Goal: Transaction & Acquisition: Purchase product/service

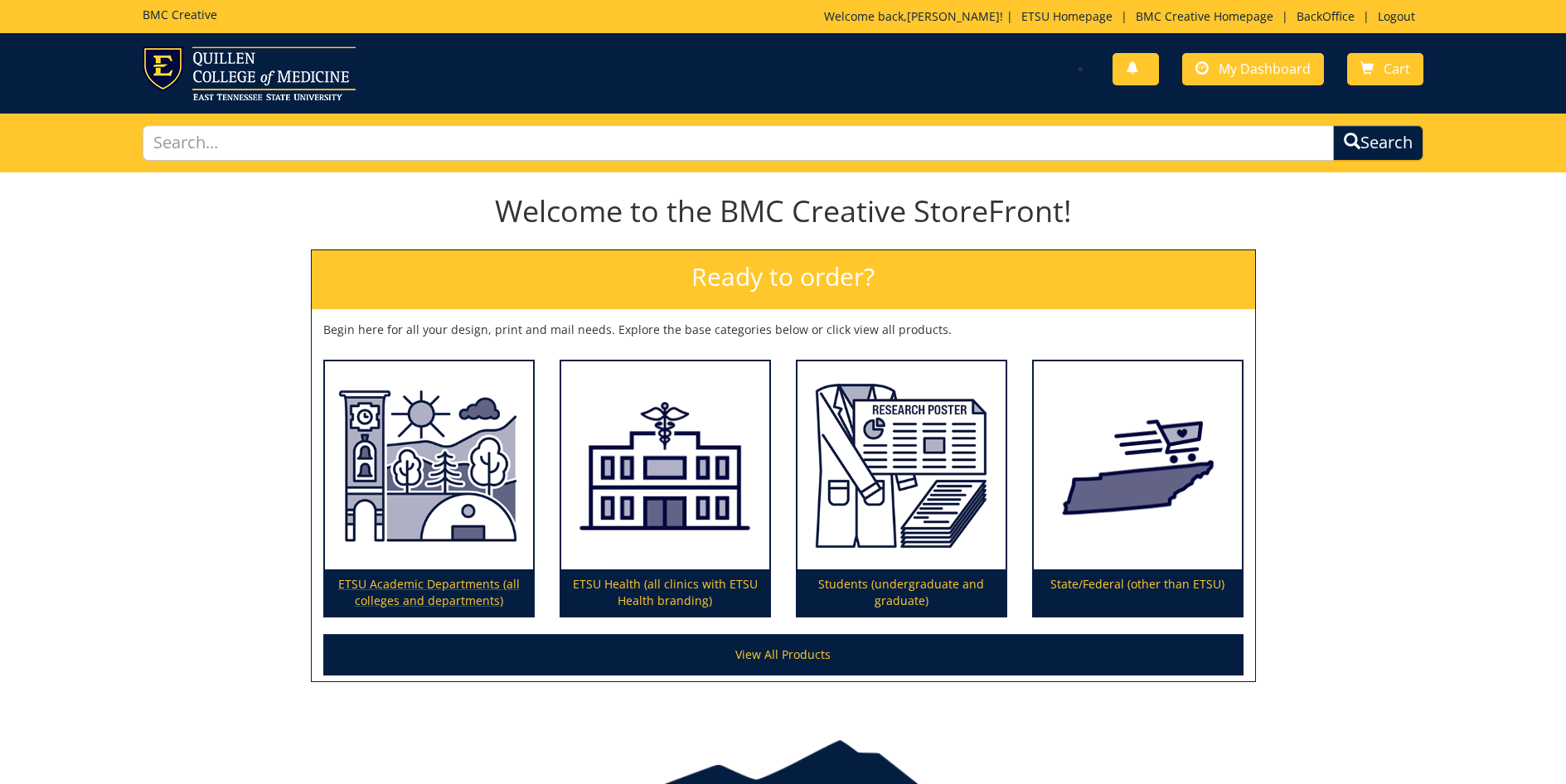
click at [448, 510] on img at bounding box center [428, 466] width 208 height 209
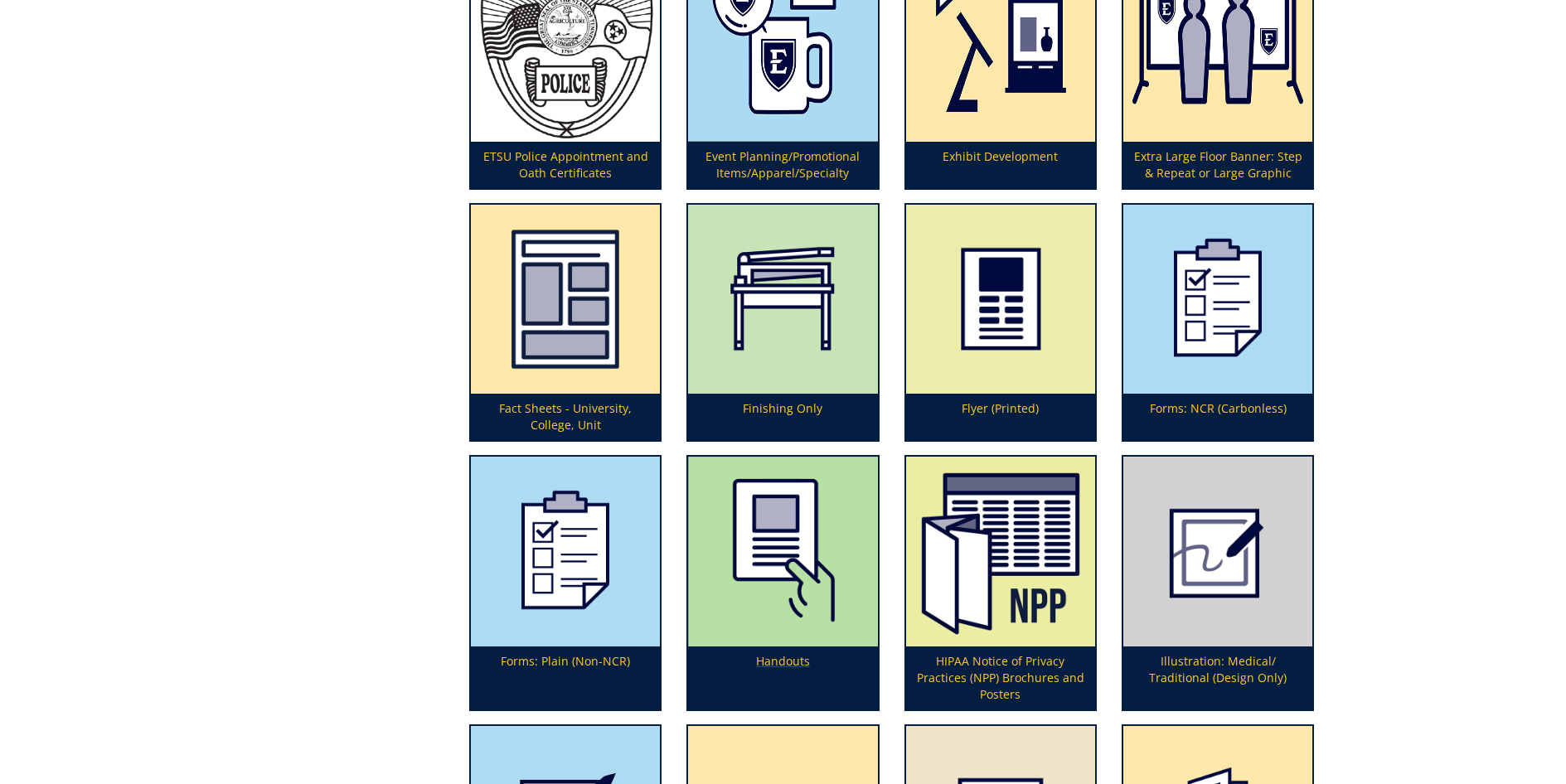
scroll to position [2231, 0]
click at [998, 404] on p "Flyer (Printed)" at bounding box center [1000, 416] width 189 height 46
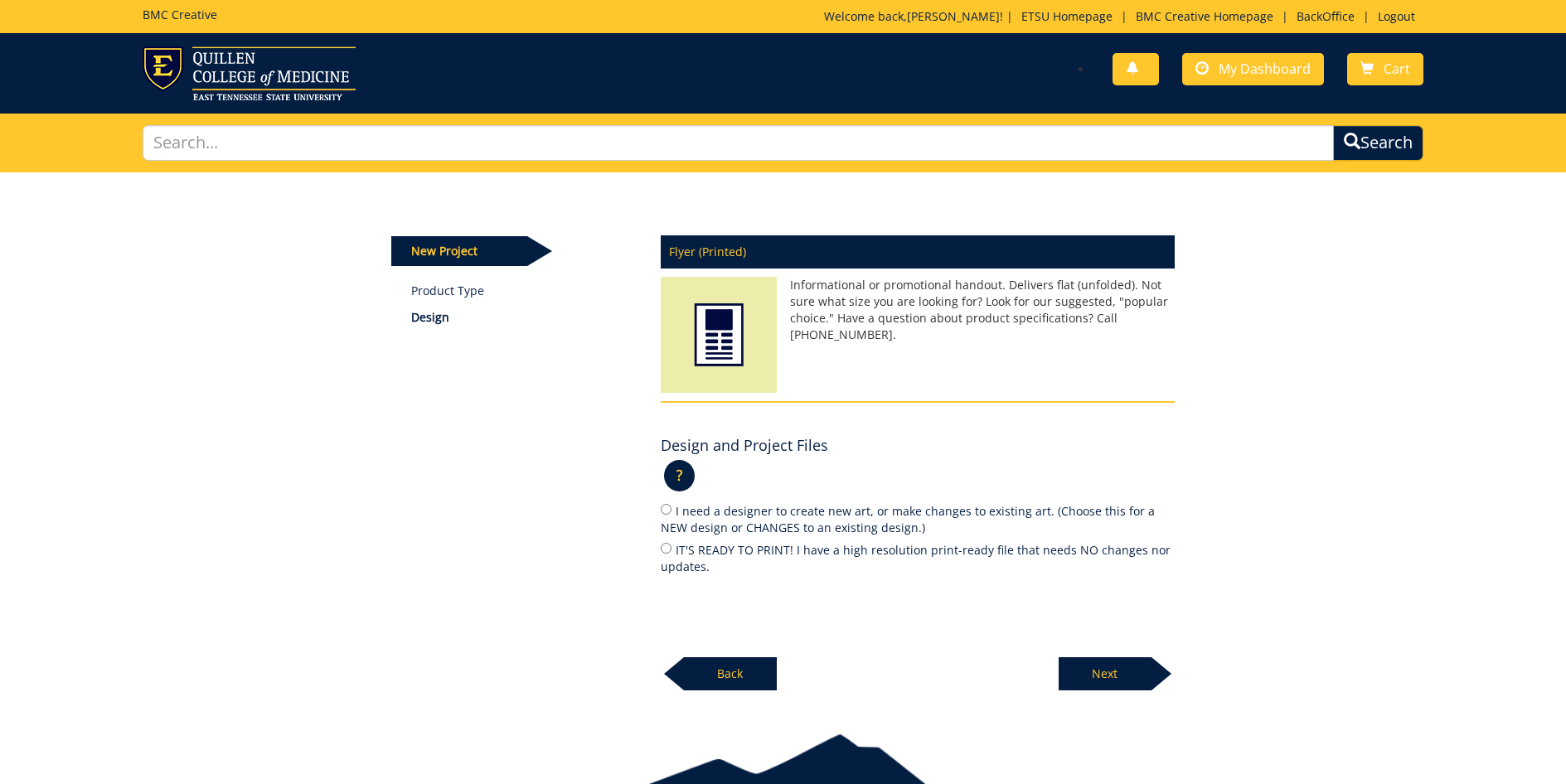
drag, startPoint x: 665, startPoint y: 546, endPoint x: 722, endPoint y: 565, distance: 60.1
click at [665, 546] on input "IT'S READY TO PRINT! I have a high resolution print-ready file that needs NO ch…" at bounding box center [666, 548] width 11 height 11
radio input "true"
click at [1095, 663] on p "Next" at bounding box center [1105, 674] width 93 height 33
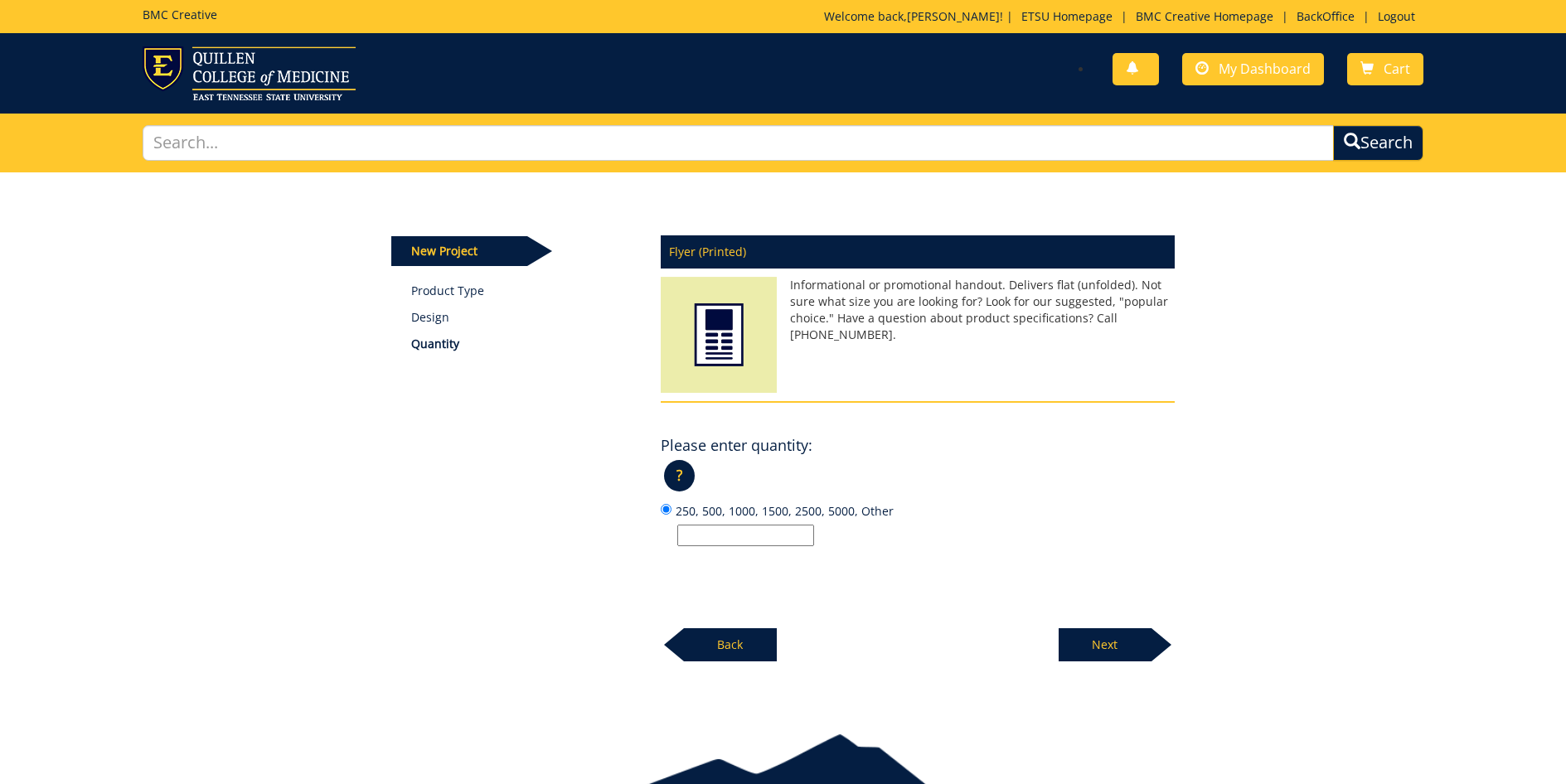
click at [701, 539] on input "250, 500, 1000, 1500, 2500, 5000, Other" at bounding box center [745, 535] width 137 height 22
type input "2150"
click at [1117, 646] on p "Next" at bounding box center [1105, 644] width 93 height 33
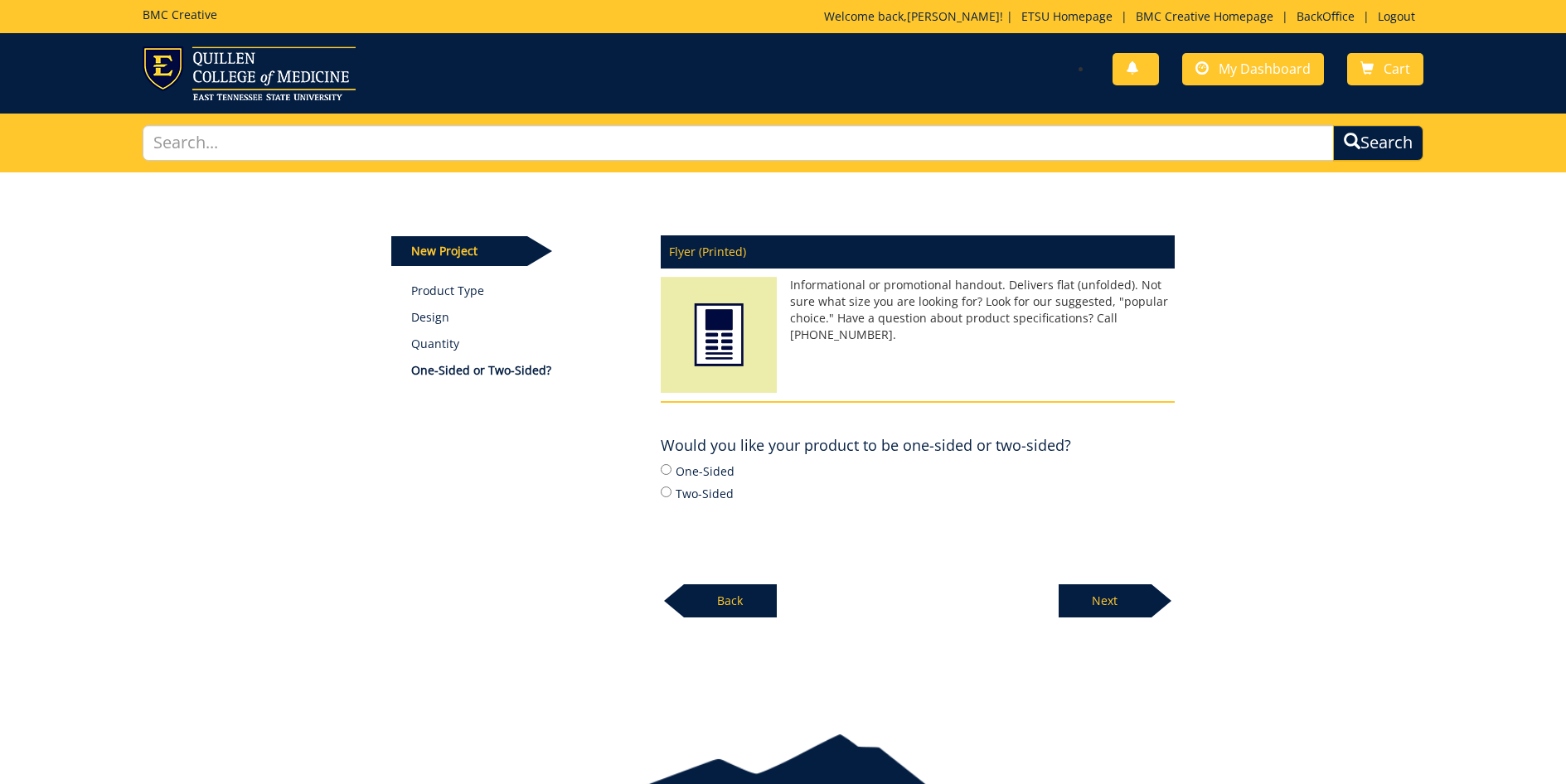
drag, startPoint x: 666, startPoint y: 469, endPoint x: 845, endPoint y: 528, distance: 188.5
click at [666, 470] on input "One-Sided" at bounding box center [666, 470] width 11 height 11
radio input "true"
click at [1106, 599] on p "Next" at bounding box center [1105, 600] width 93 height 33
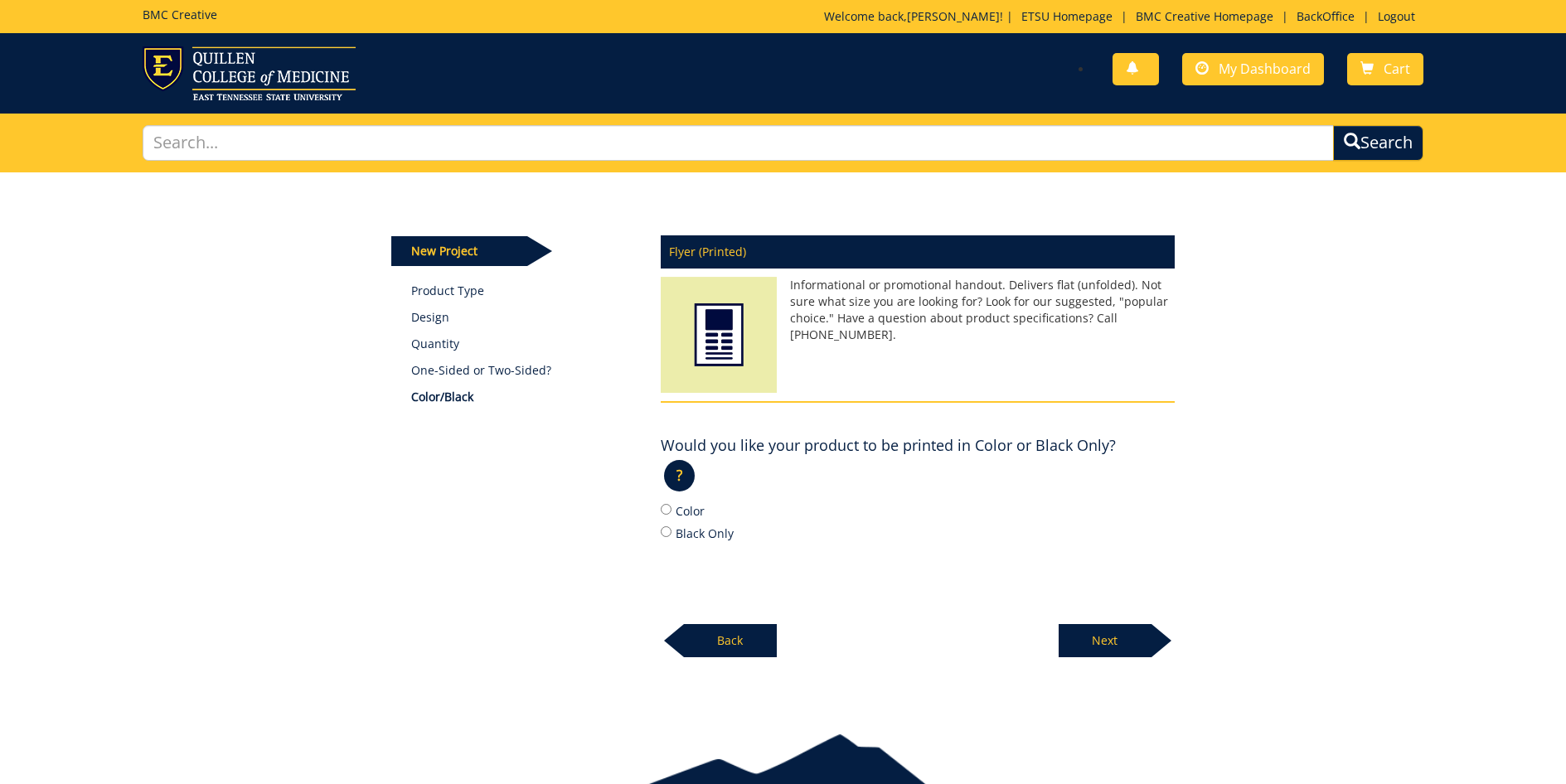
click at [664, 509] on input "Color" at bounding box center [666, 509] width 11 height 11
radio input "true"
click at [1090, 637] on p "Next" at bounding box center [1105, 640] width 93 height 33
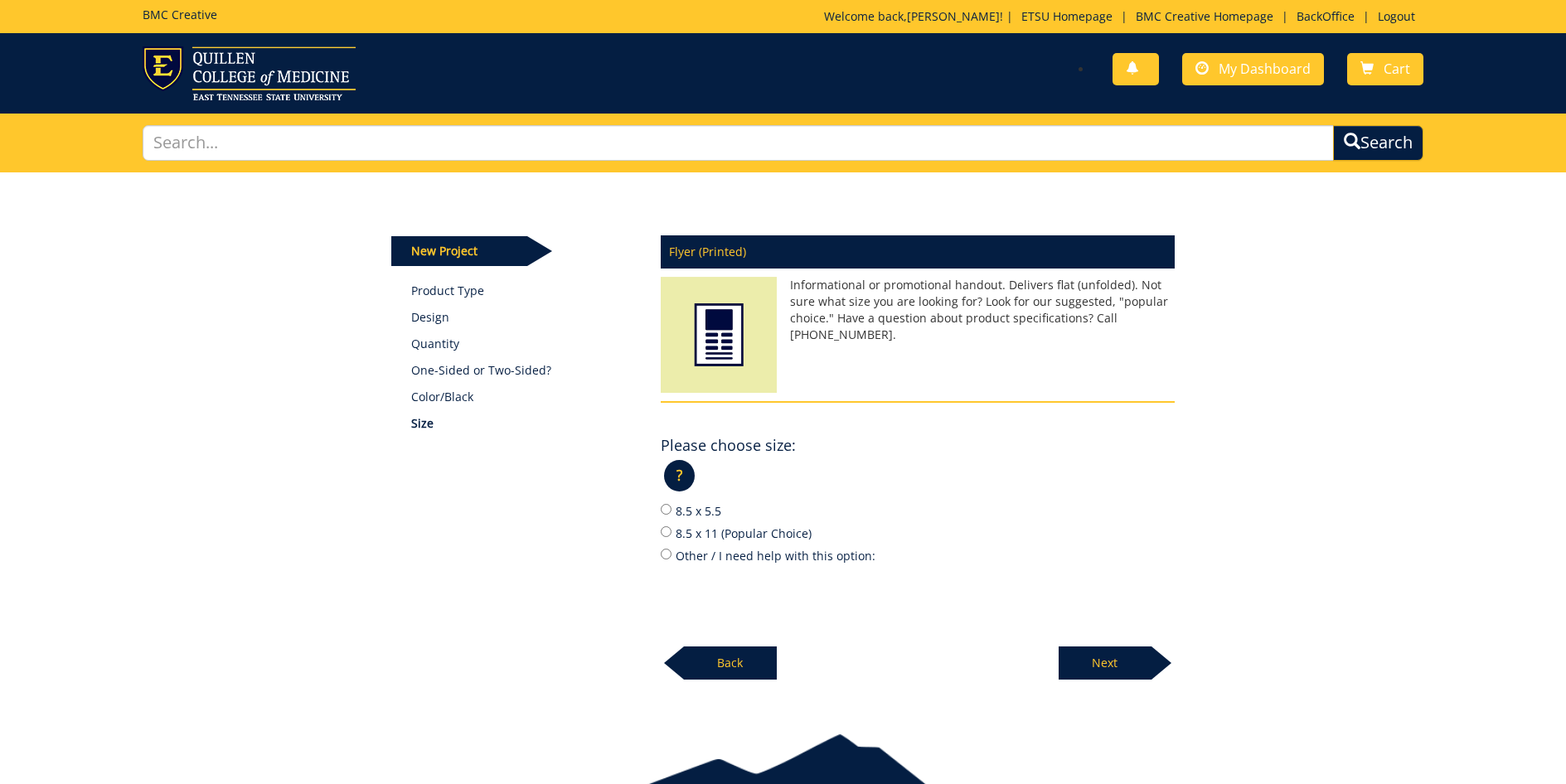
click at [665, 509] on input "8.5 x 5.5" at bounding box center [666, 509] width 11 height 11
radio input "true"
click at [1110, 661] on p "Next" at bounding box center [1105, 663] width 93 height 33
click at [736, 658] on p "Back" at bounding box center [730, 663] width 93 height 33
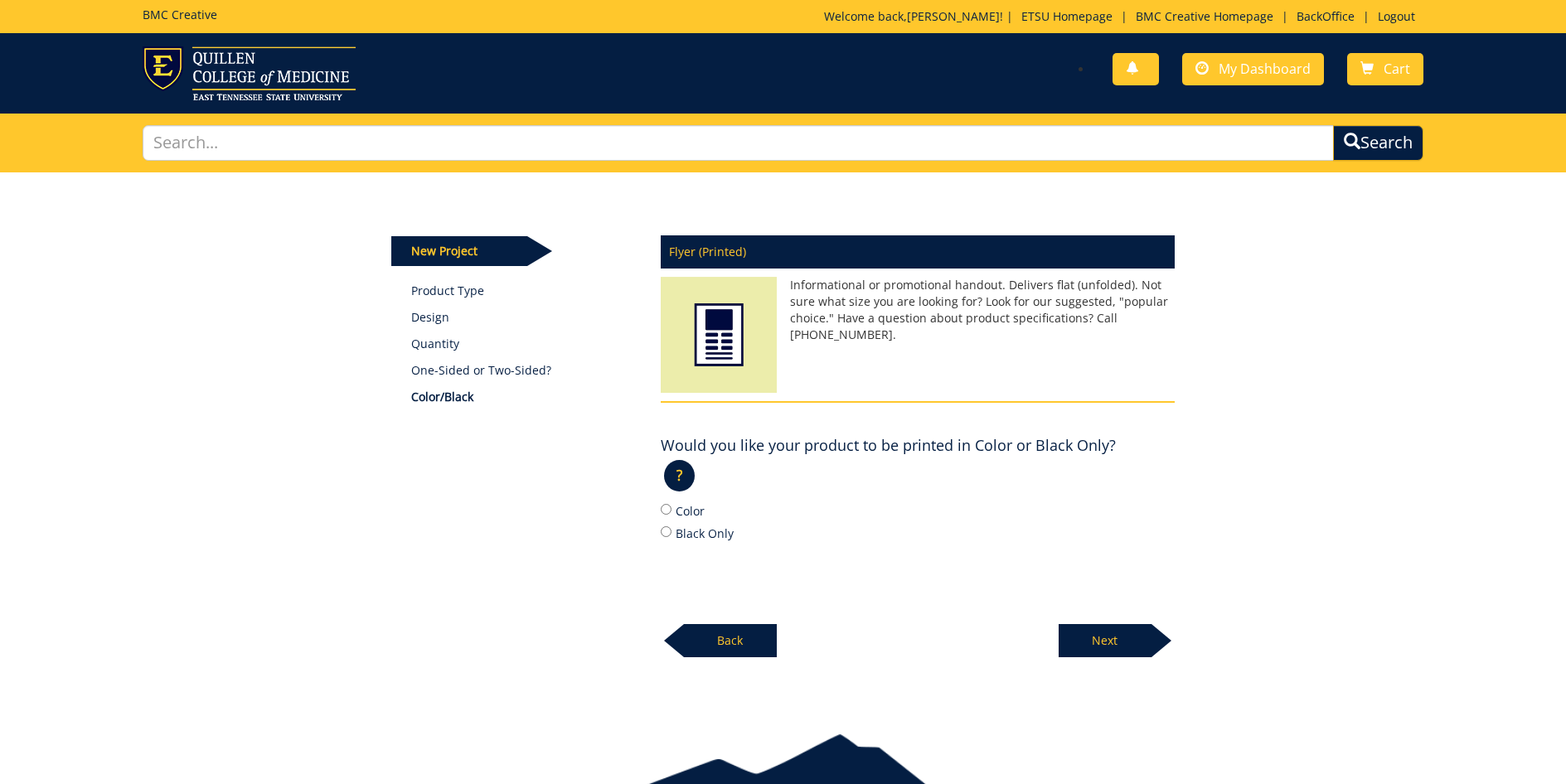
click at [734, 637] on p "Back" at bounding box center [730, 640] width 93 height 33
click at [722, 638] on p "Back" at bounding box center [730, 640] width 93 height 33
click at [719, 632] on p "Back" at bounding box center [730, 640] width 93 height 33
click at [707, 639] on p "Back" at bounding box center [730, 640] width 93 height 33
click at [455, 293] on link "Product Type" at bounding box center [524, 291] width 224 height 17
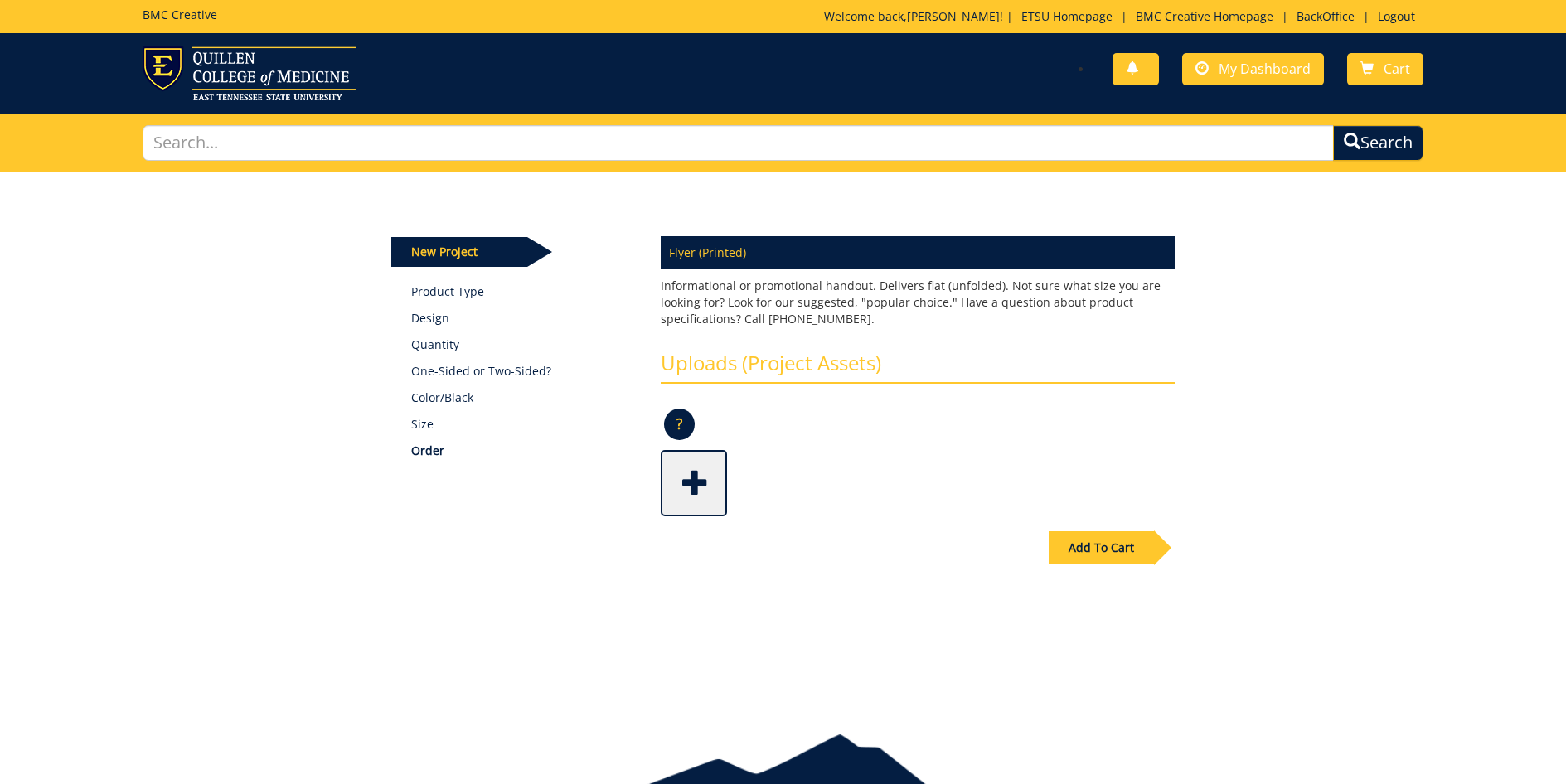
click at [1107, 538] on div "Add To Cart" at bounding box center [1101, 547] width 105 height 33
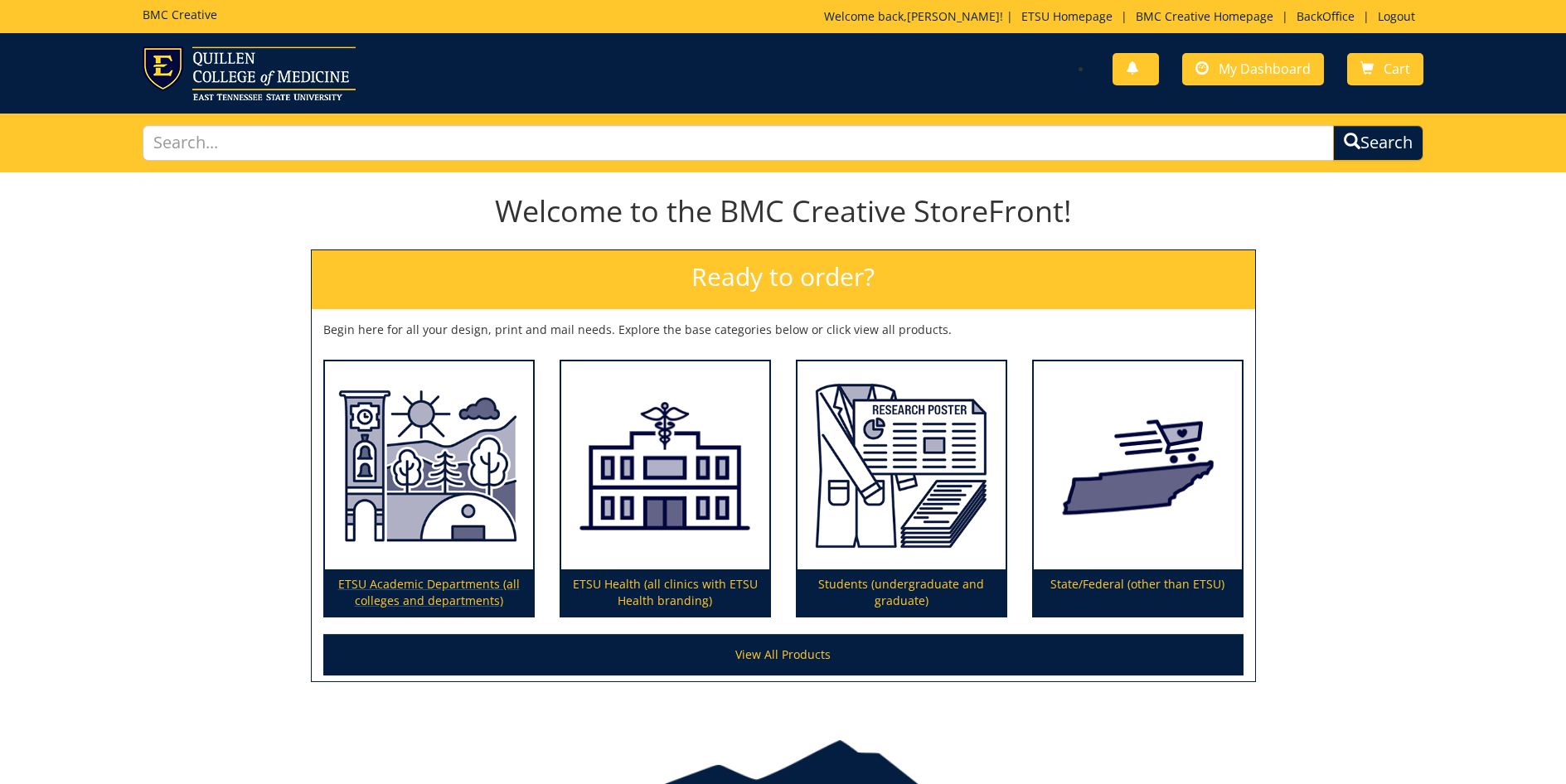
click at [453, 584] on p "ETSU Academic Departments (all colleges and departments)" at bounding box center [428, 592] width 208 height 46
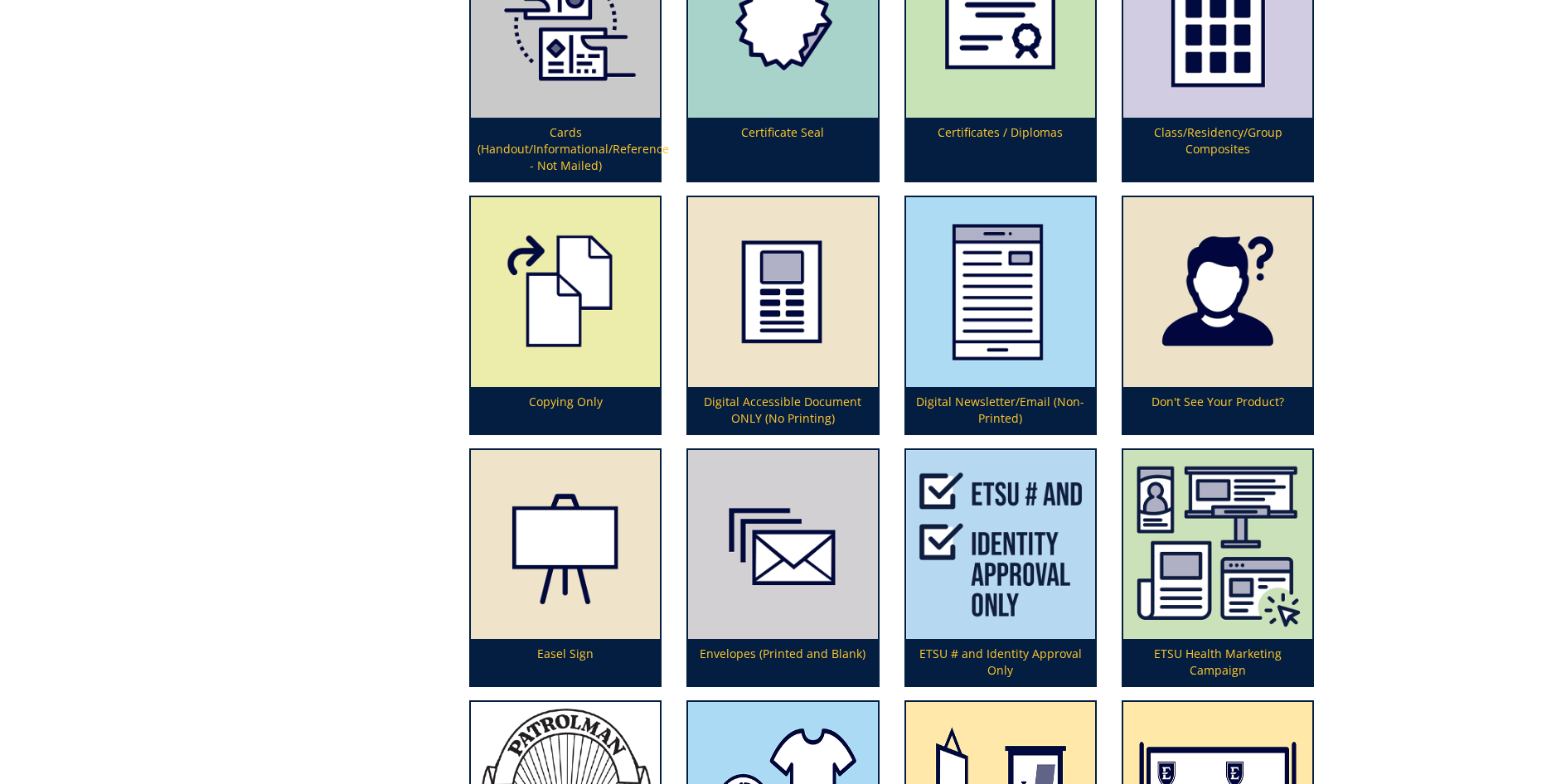
scroll to position [1253, 0]
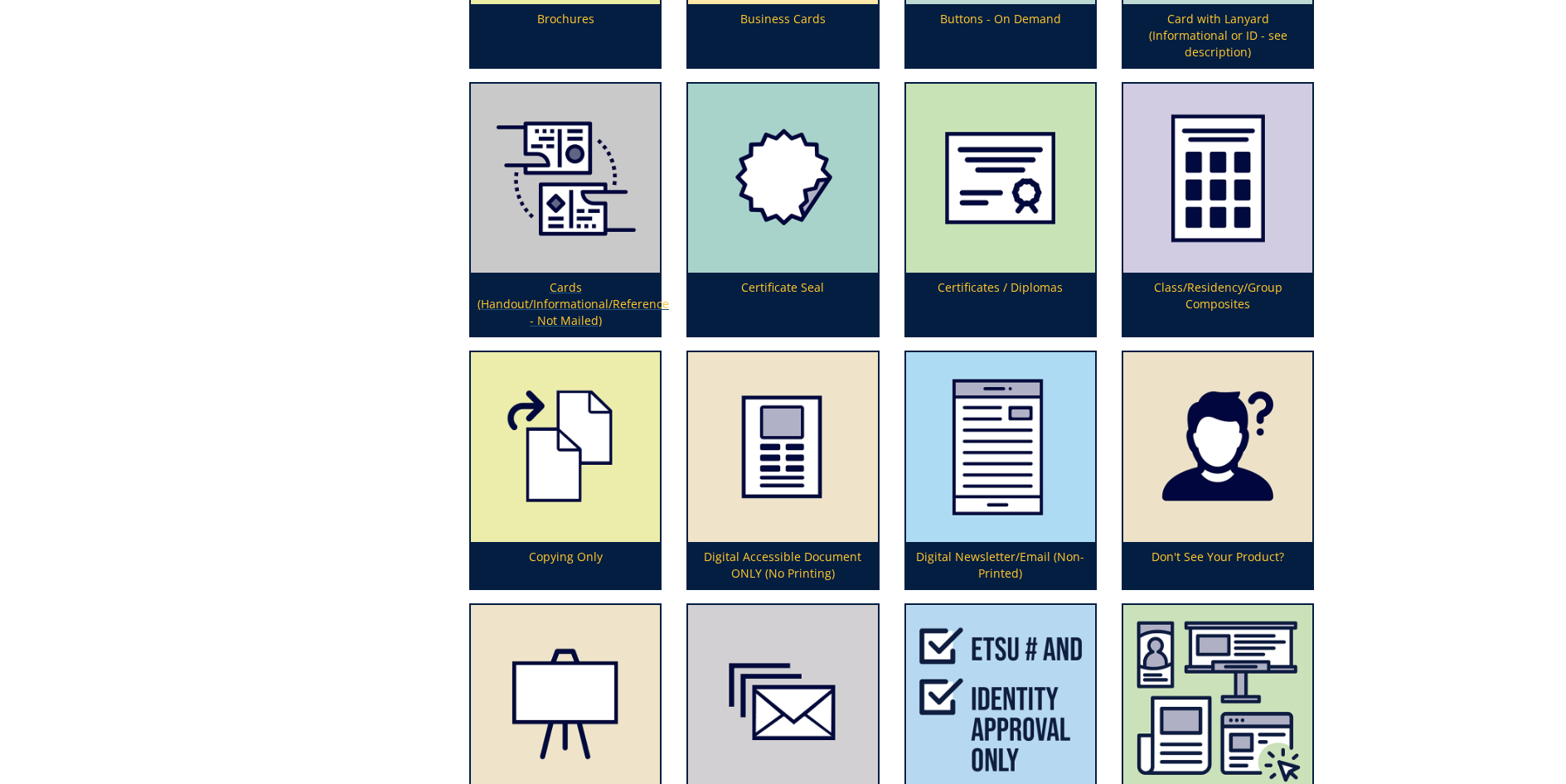
click at [562, 282] on p "Cards (Handout/Informational/Reference - Not Mailed)" at bounding box center [565, 303] width 189 height 63
click at [570, 285] on p "Cards (Handout/Informational/Reference - Not Mailed)" at bounding box center [565, 303] width 189 height 63
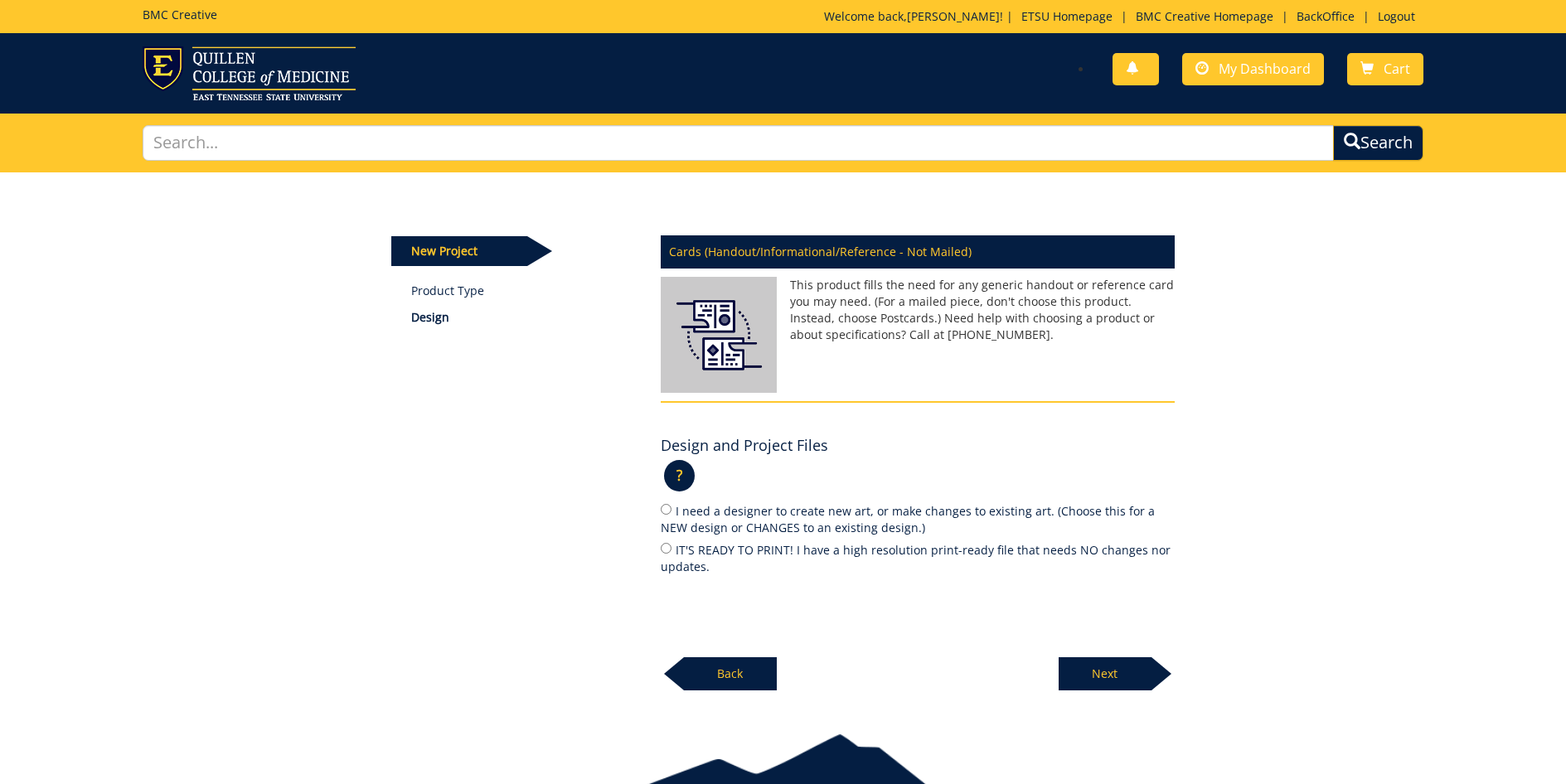
click at [665, 546] on input "IT'S READY TO PRINT! I have a high resolution print-ready file that needs NO ch…" at bounding box center [666, 548] width 11 height 11
radio input "true"
click at [1125, 669] on p "Next" at bounding box center [1105, 674] width 93 height 33
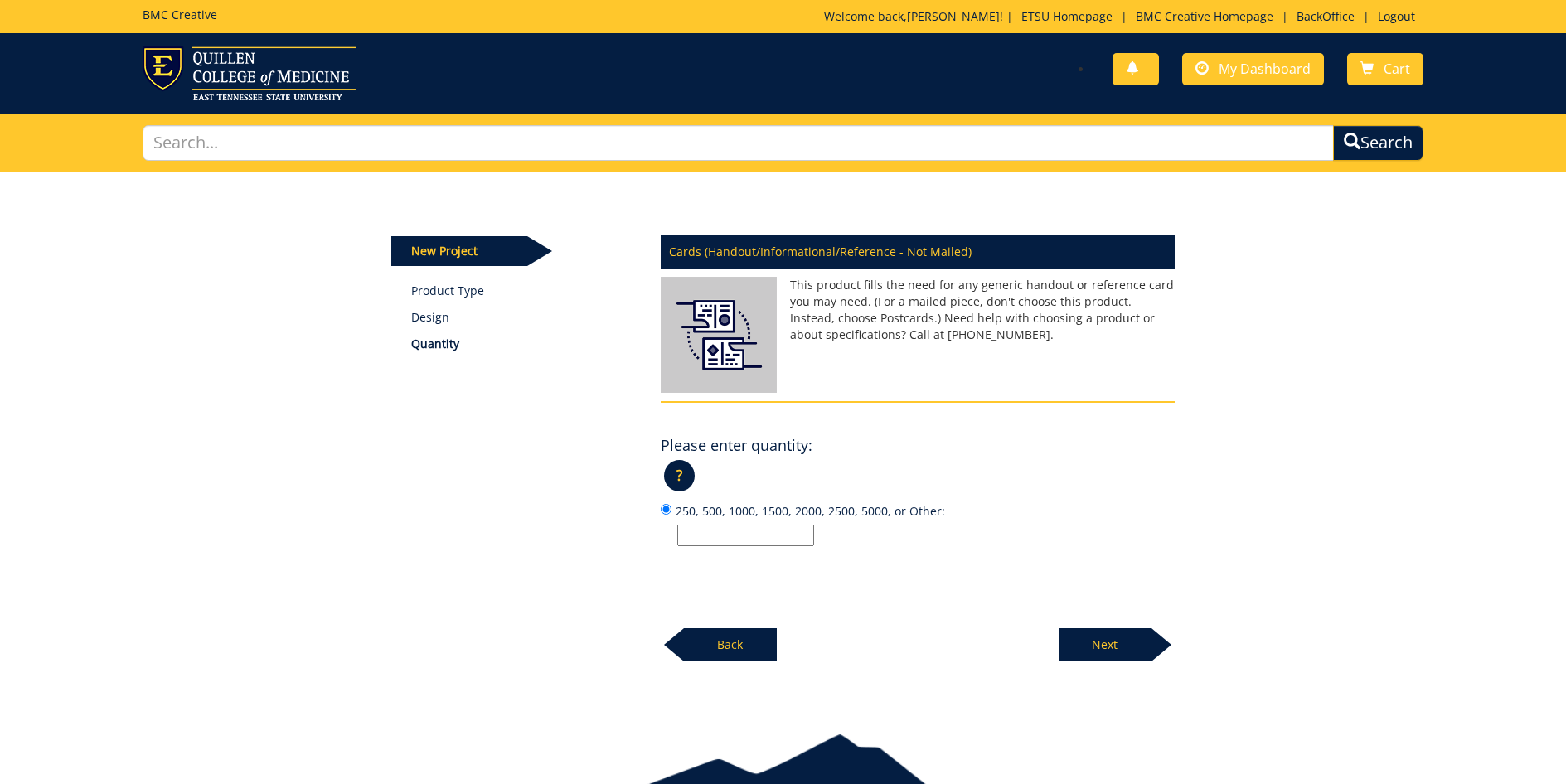
click at [708, 528] on input "250, 500, 1000, 1500, 2000, 2500, 5000, or Other:" at bounding box center [745, 535] width 137 height 22
type input "250"
click at [1100, 632] on p "Next" at bounding box center [1105, 644] width 93 height 33
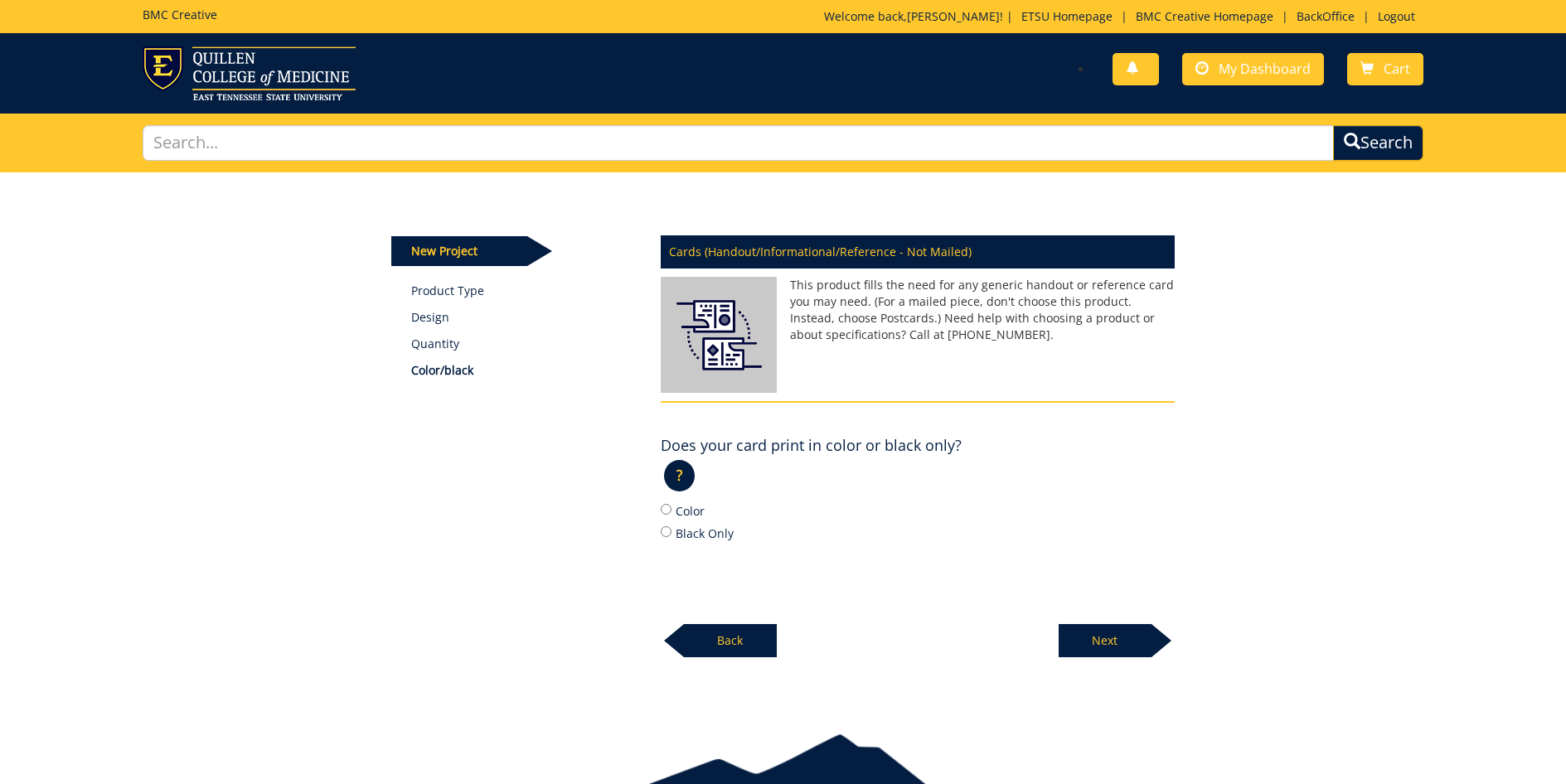
drag, startPoint x: 662, startPoint y: 511, endPoint x: 842, endPoint y: 572, distance: 190.1
click at [662, 512] on input "Color" at bounding box center [666, 509] width 11 height 11
radio input "true"
click at [1111, 634] on p "Next" at bounding box center [1105, 640] width 93 height 33
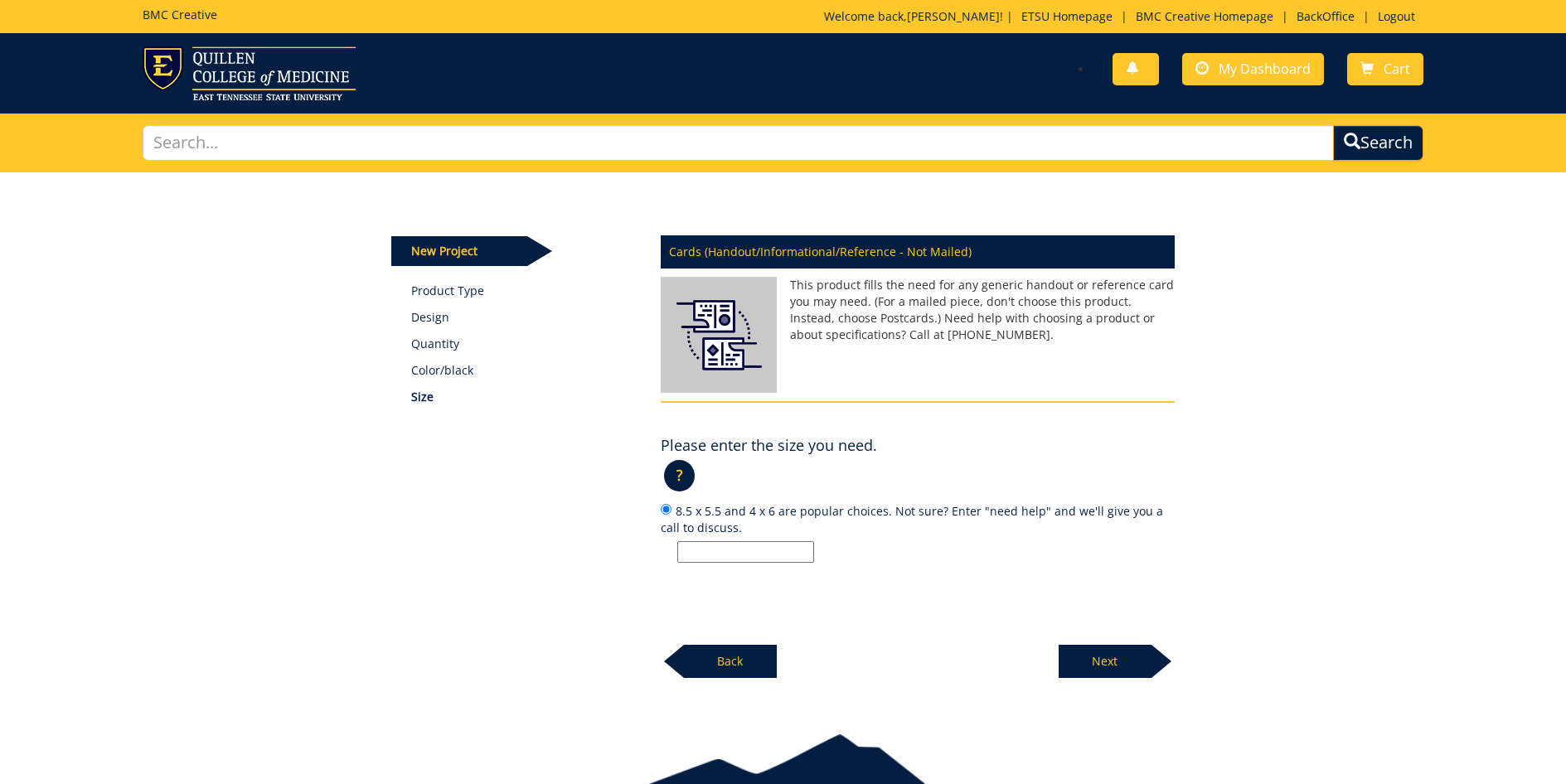
click at [715, 551] on input "8.5 x 5.5 and 4 x 6 are popular choices. Not sure? Enter "need help" and we'll …" at bounding box center [745, 552] width 137 height 22
type input "8.5v5.5"
click at [1110, 661] on p "Next" at bounding box center [1105, 661] width 93 height 33
click at [735, 652] on p "Back" at bounding box center [730, 661] width 93 height 33
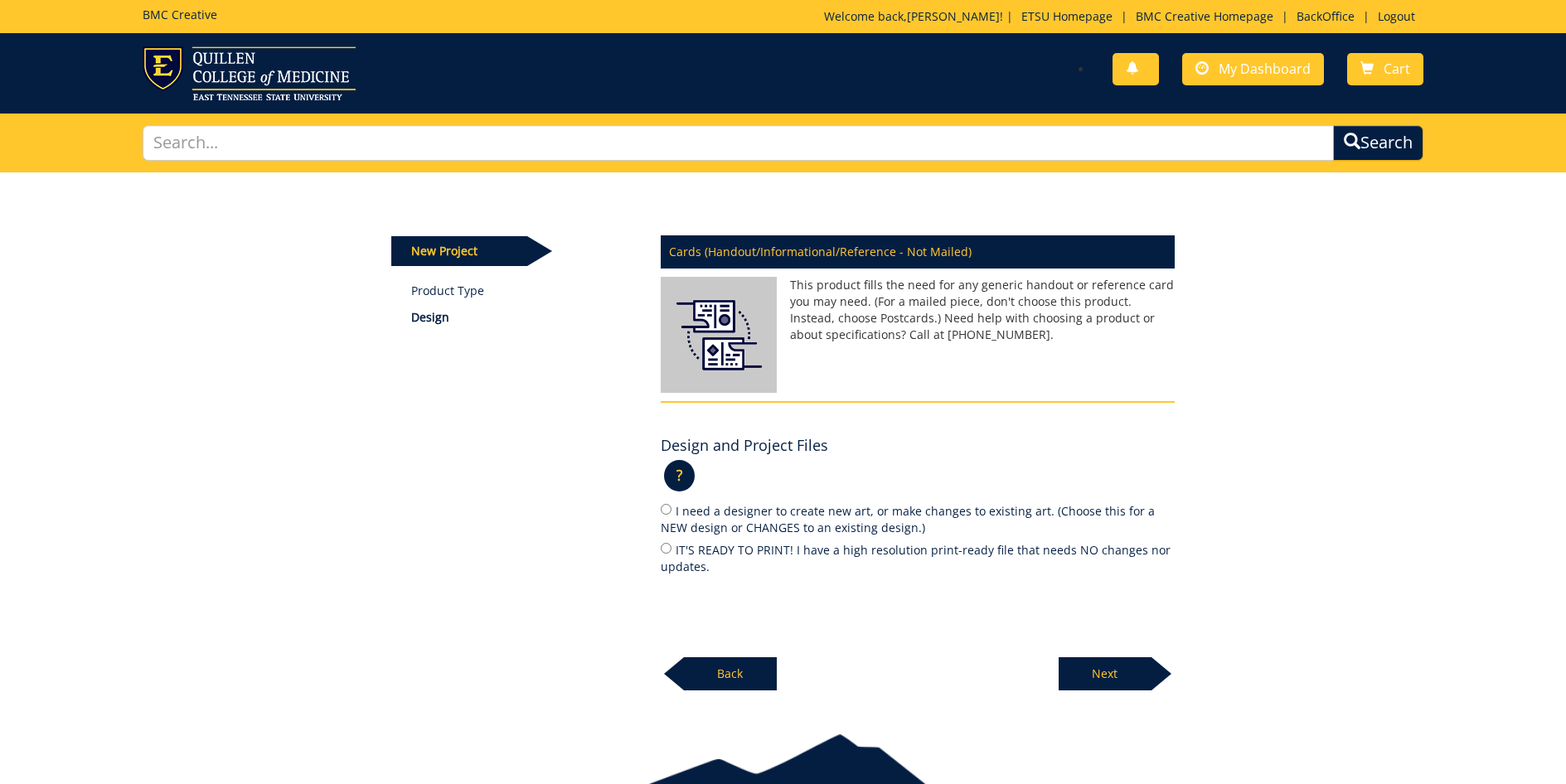
click at [665, 545] on input "IT'S READY TO PRINT! I have a high resolution print-ready file that needs NO ch…" at bounding box center [666, 548] width 11 height 11
radio input "true"
click at [1114, 669] on p "Next" at bounding box center [1105, 674] width 93 height 33
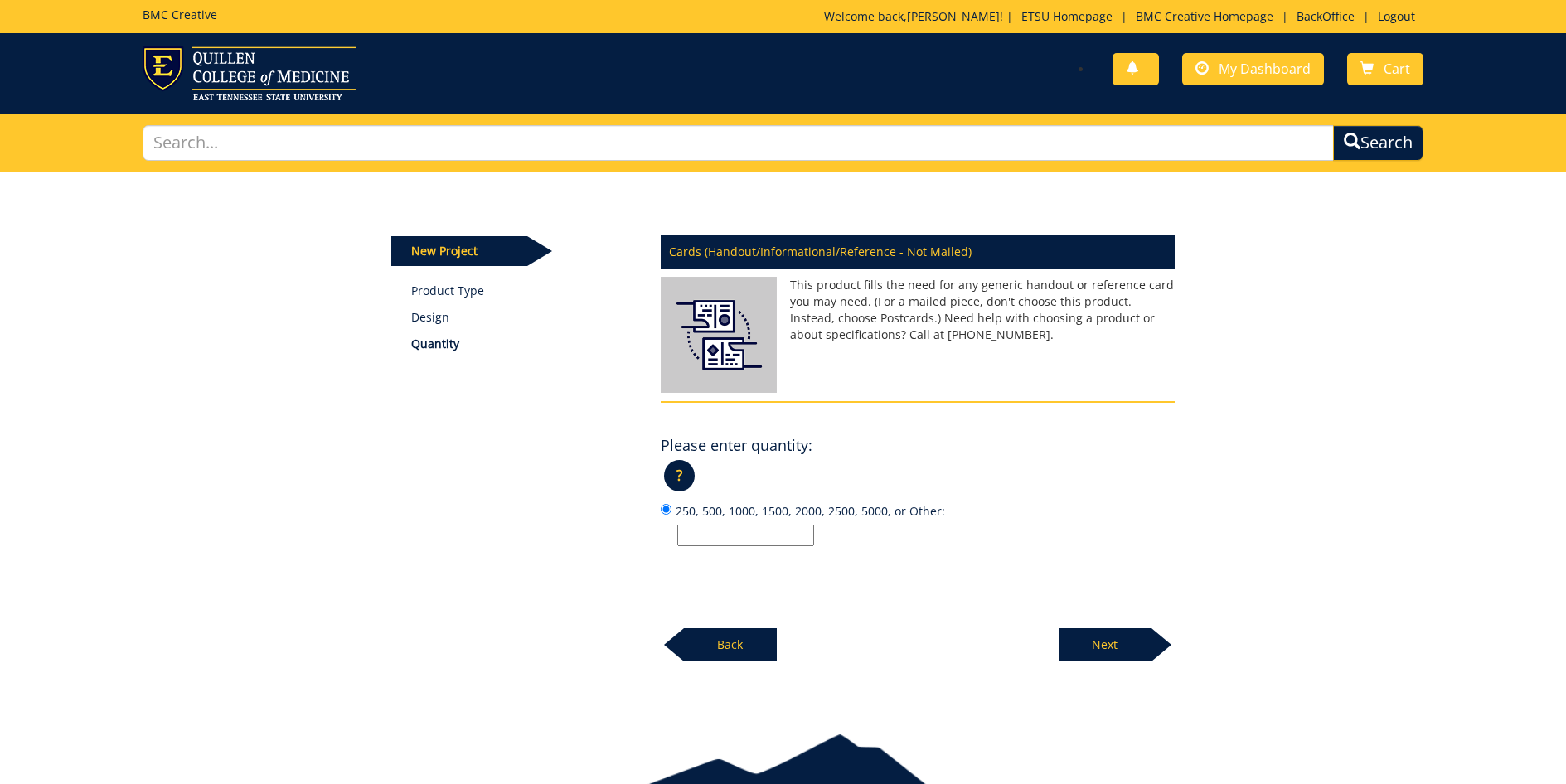
click at [708, 538] on input "250, 500, 1000, 1500, 2000, 2500, 5000, or Other:" at bounding box center [745, 535] width 137 height 22
type input "250"
click at [1123, 645] on p "Next" at bounding box center [1105, 644] width 93 height 33
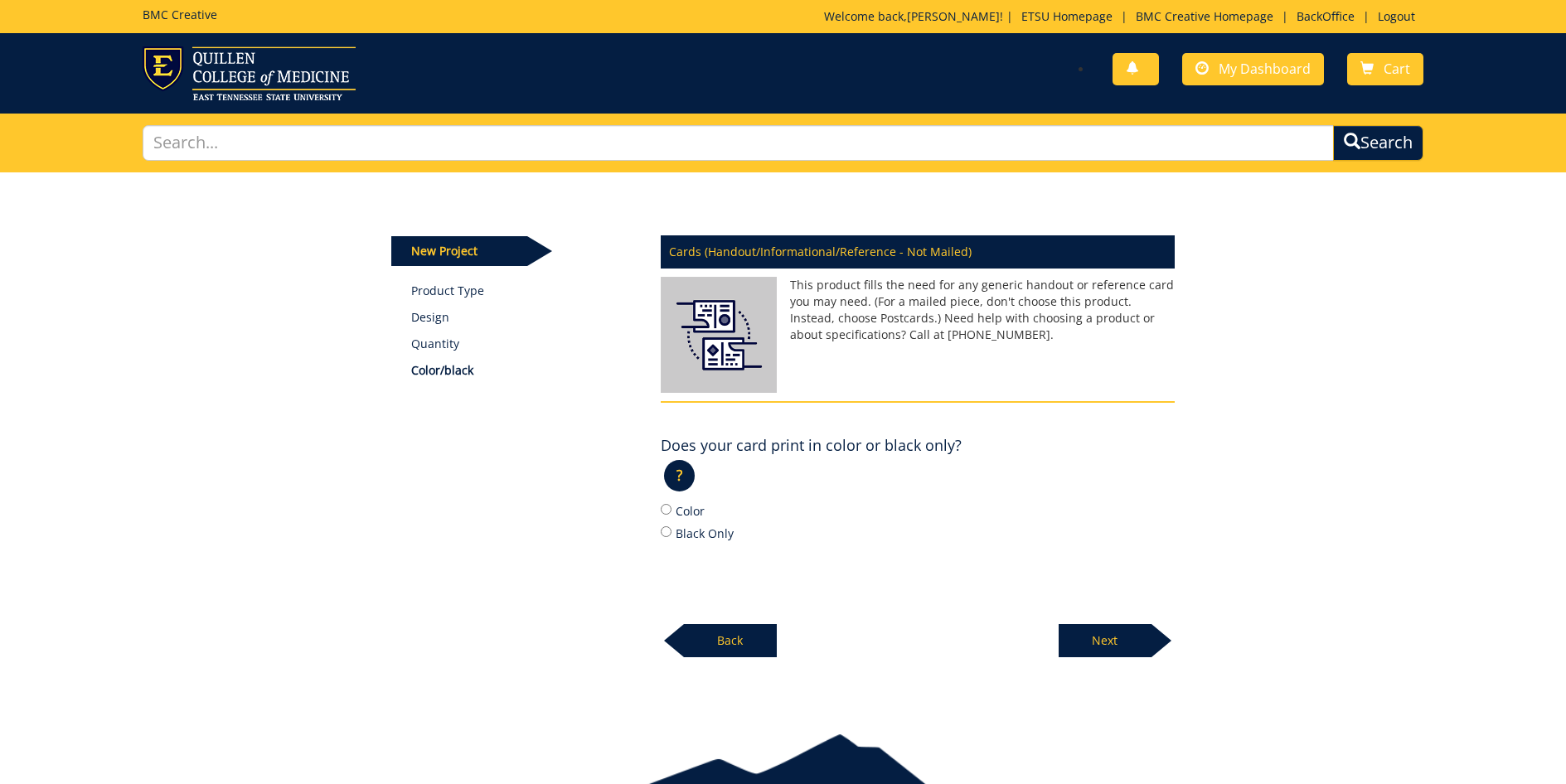
click at [666, 511] on input "Color" at bounding box center [666, 509] width 11 height 11
radio input "true"
click at [1101, 636] on p "Next" at bounding box center [1105, 640] width 93 height 33
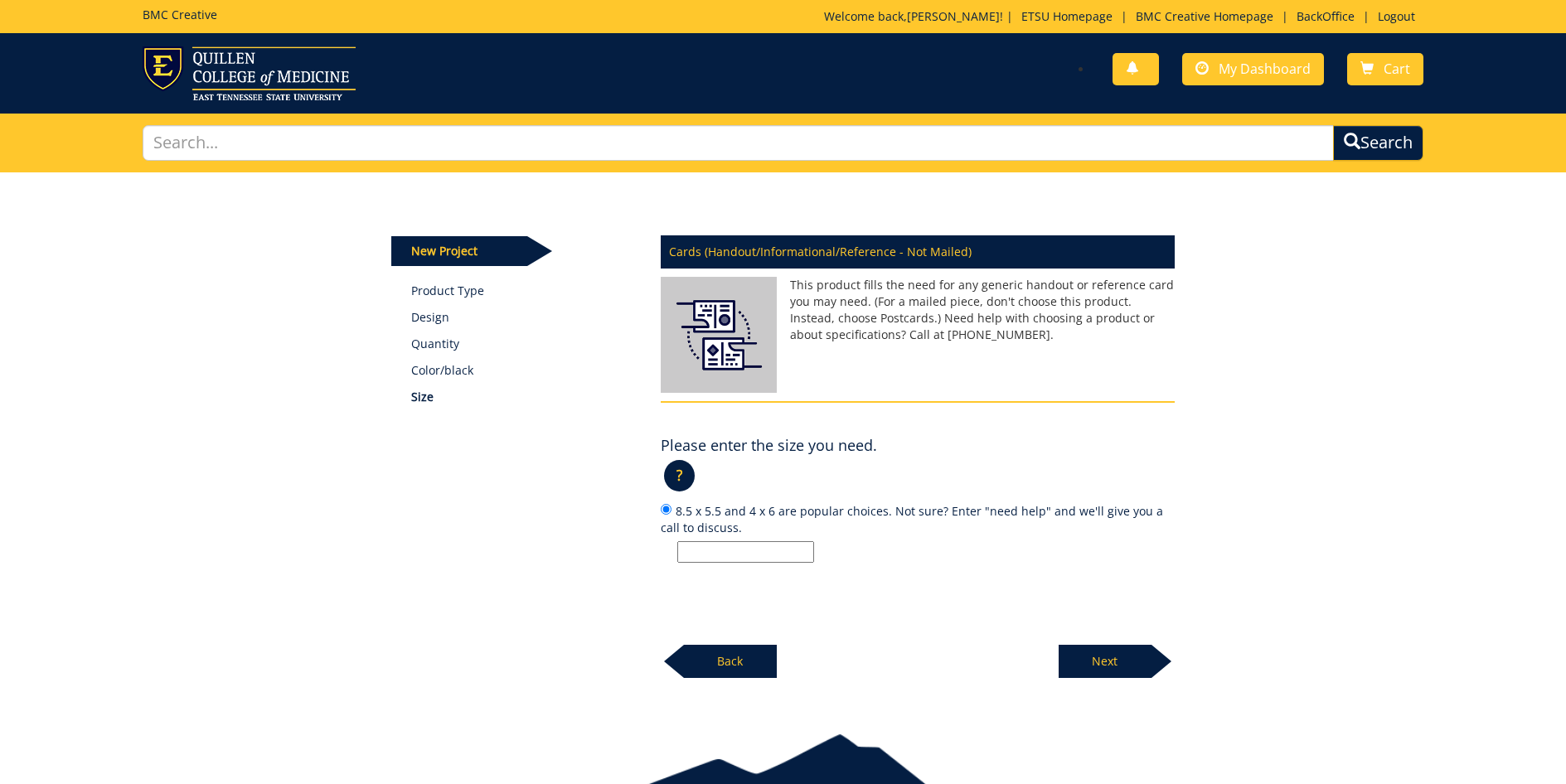
click at [708, 551] on input "8.5 x 5.5 and 4 x 6 are popular choices. Not sure? Enter "need help" and we'll …" at bounding box center [745, 552] width 137 height 22
click at [1118, 658] on p "Next" at bounding box center [1105, 661] width 93 height 33
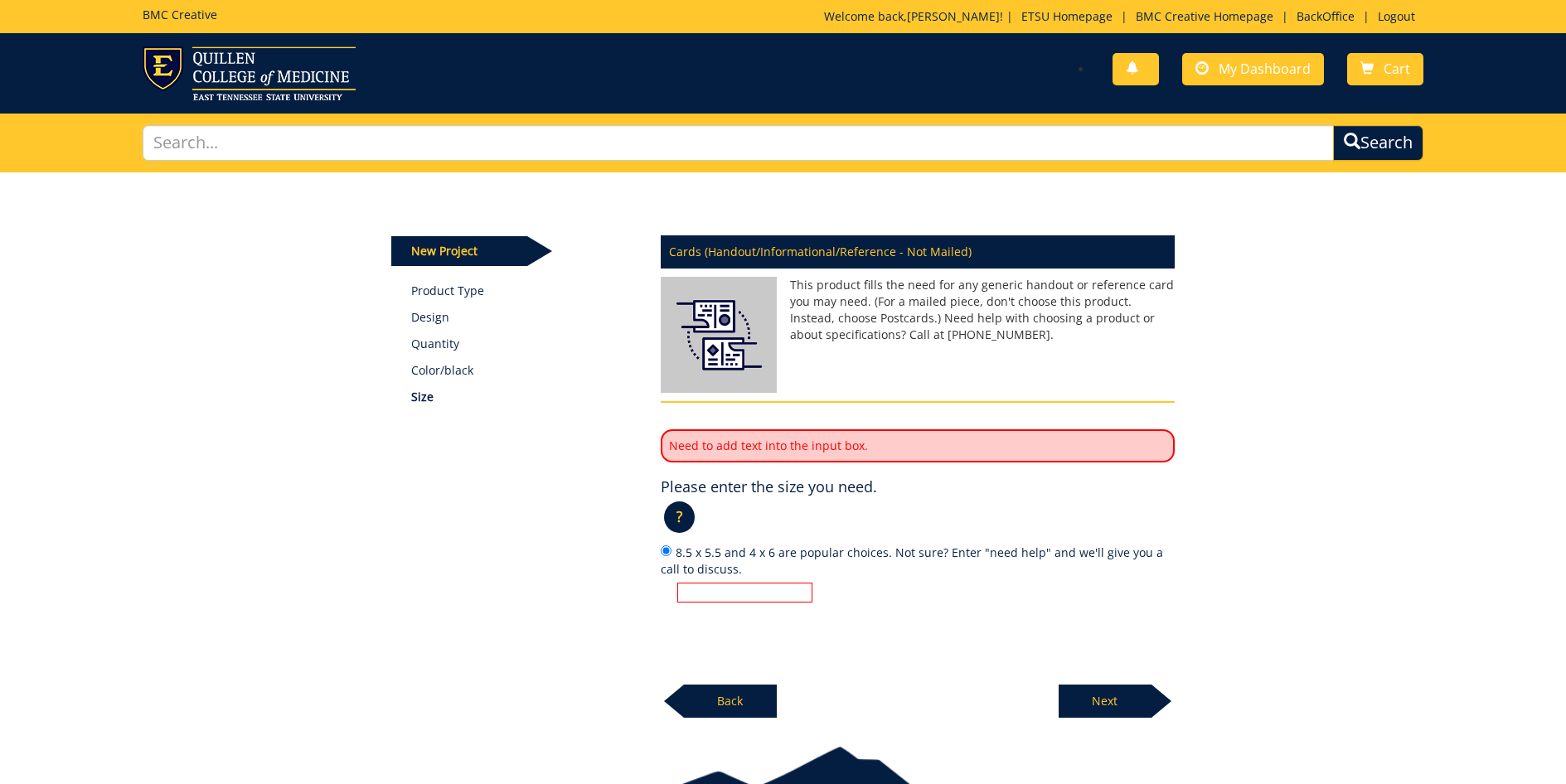
click at [715, 586] on input "8.5 x 5.5 and 4 x 6 are popular choices. Not sure? Enter "need help" and we'll …" at bounding box center [745, 593] width 135 height 20
type input "nbgcjhtfv"
click at [1106, 695] on p "Next" at bounding box center [1105, 701] width 93 height 33
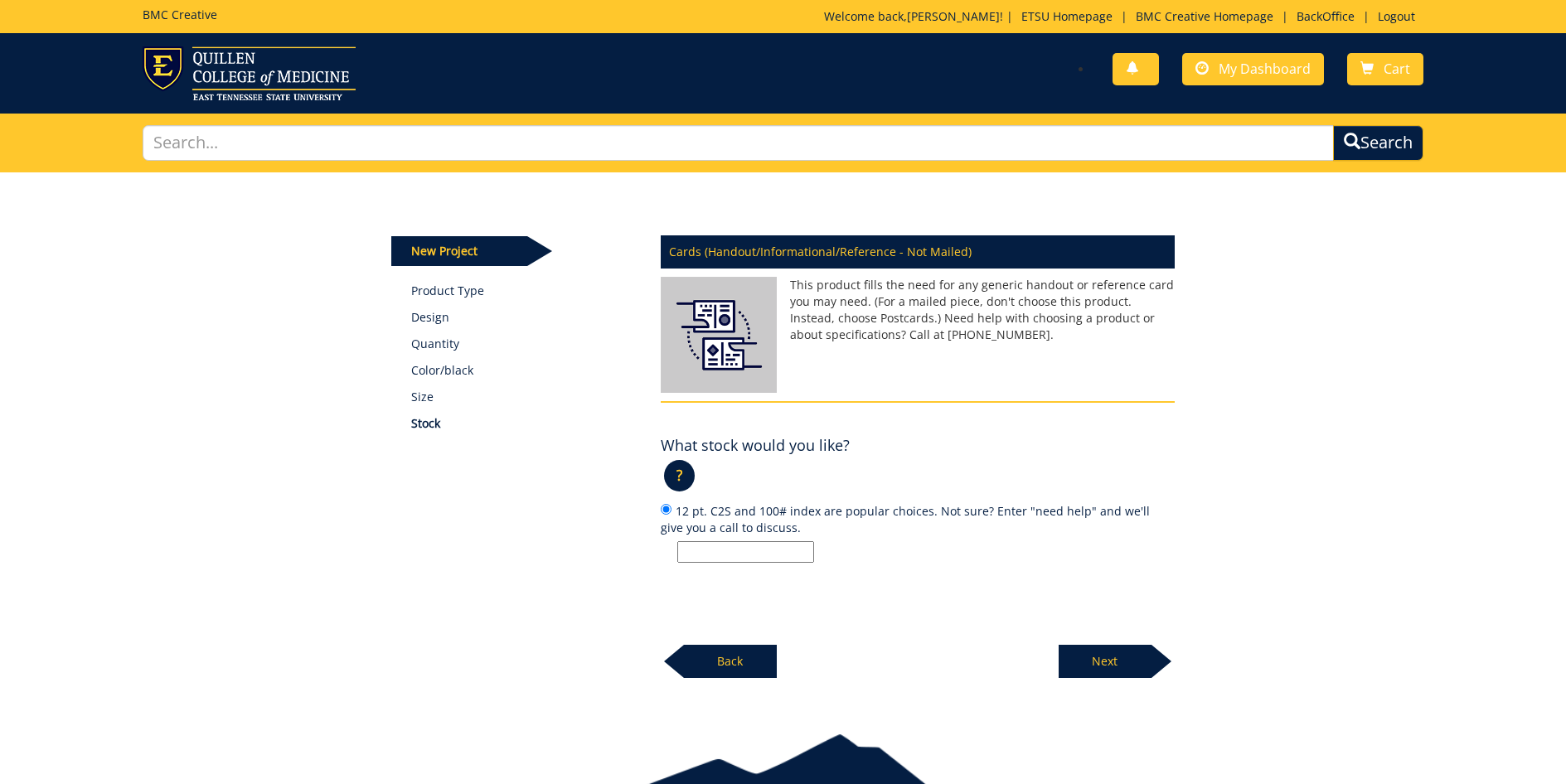
click at [731, 553] on input "12 pt. C2S and 100# index are popular choices. Not sure? Enter "need help" and …" at bounding box center [745, 552] width 137 height 22
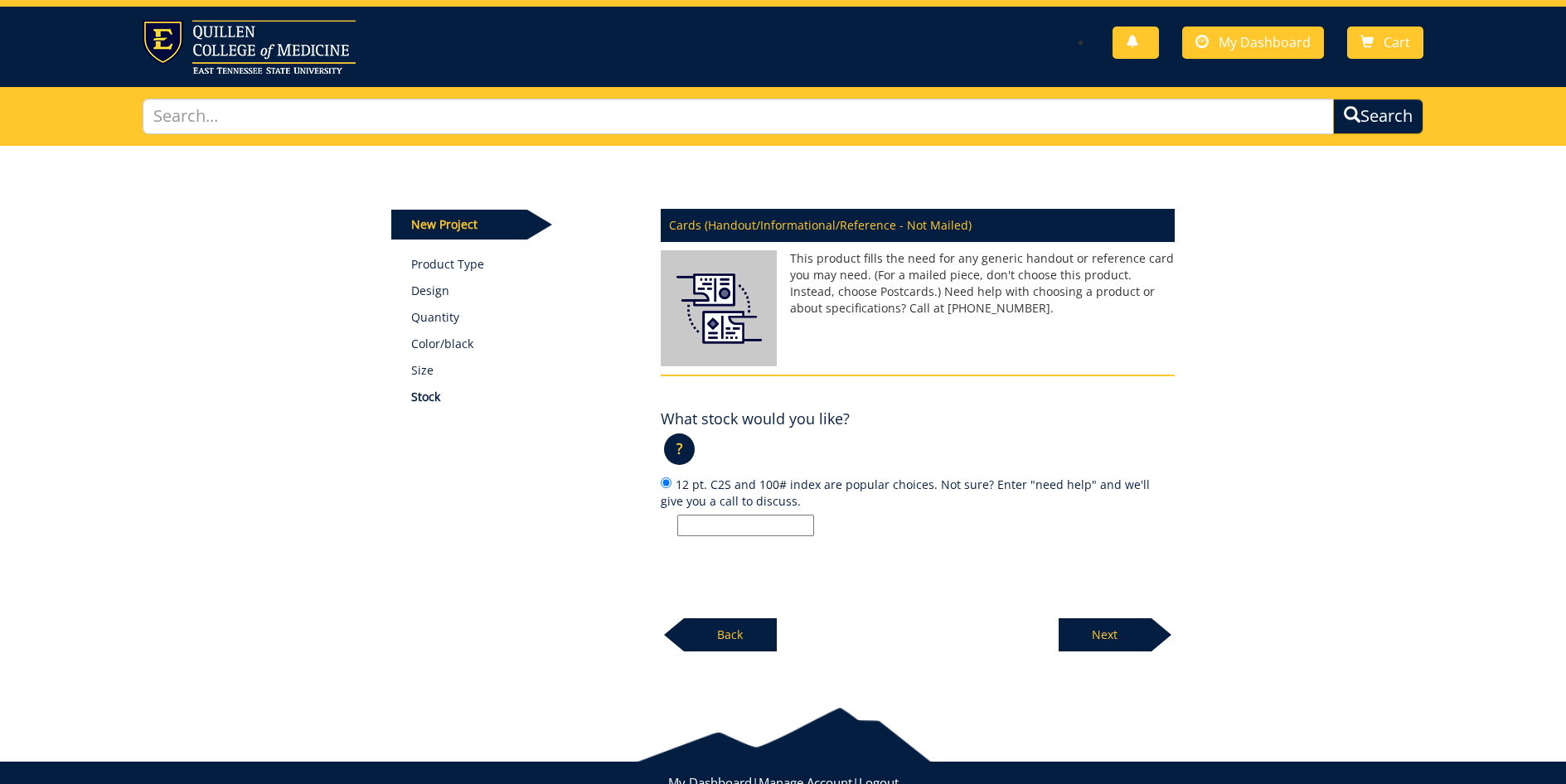
scroll to position [26, 0]
click at [727, 522] on input "12 pt. C2S and 100# index are popular choices. Not sure? Enter "need help" and …" at bounding box center [745, 525] width 137 height 22
type input "/lkjl"
click at [1093, 631] on p "Next" at bounding box center [1105, 634] width 93 height 33
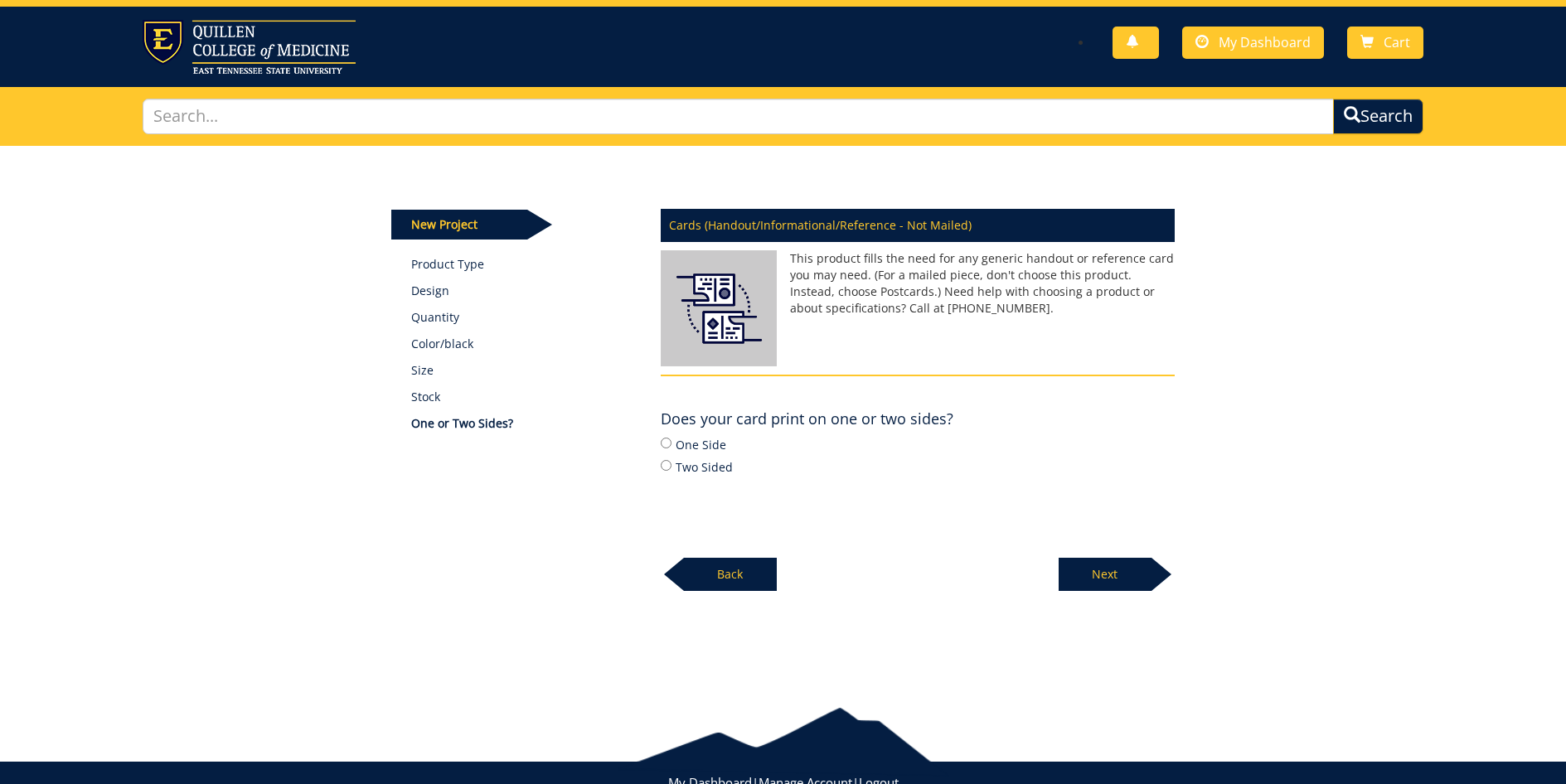
drag, startPoint x: 664, startPoint y: 464, endPoint x: 835, endPoint y: 524, distance: 181.2
click at [664, 464] on input "Two Sided" at bounding box center [666, 465] width 11 height 11
radio input "true"
click at [1117, 577] on p "Next" at bounding box center [1105, 574] width 93 height 33
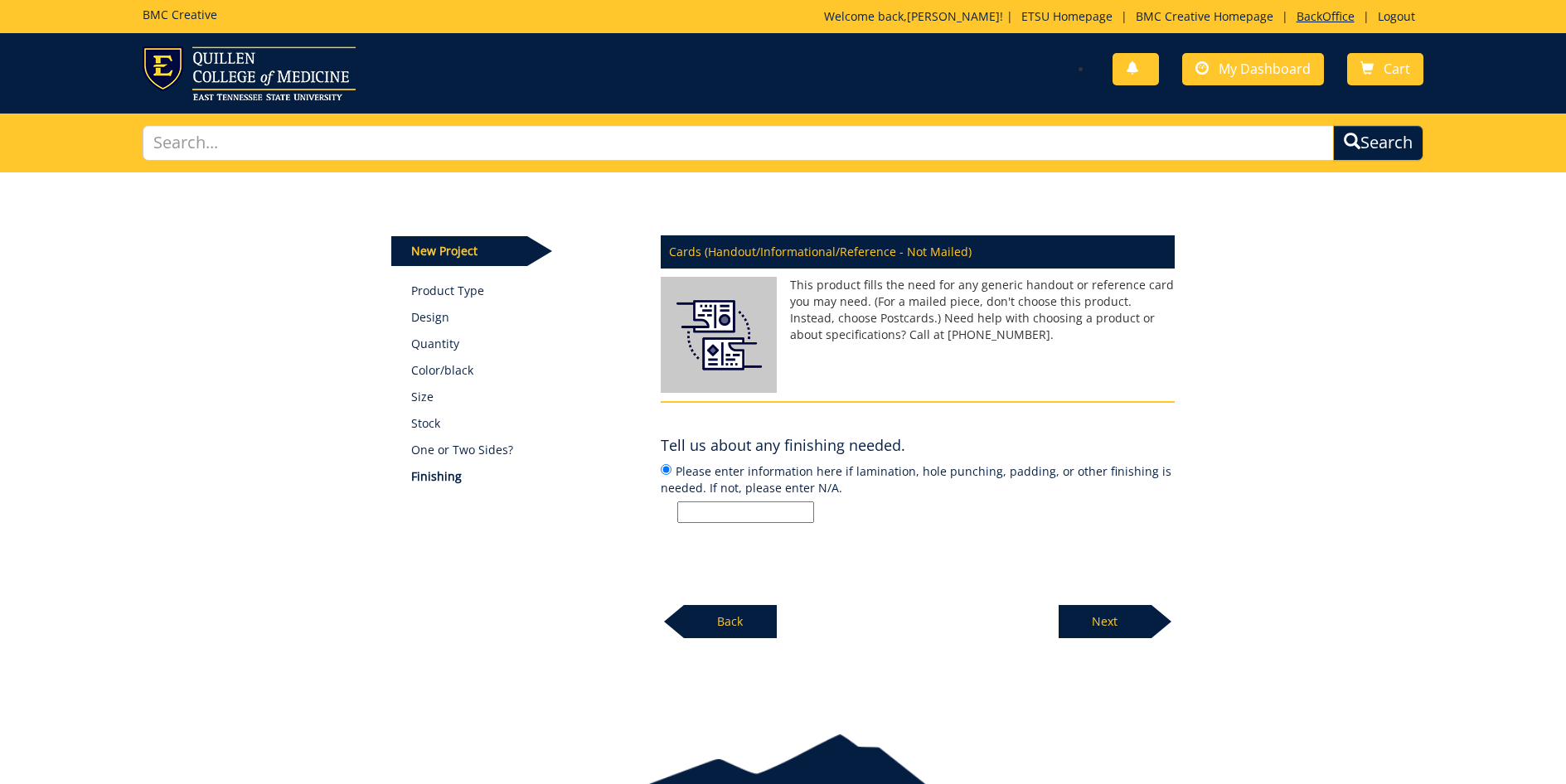
scroll to position [0, 0]
click at [1301, 13] on link "BackOffice" at bounding box center [1326, 16] width 74 height 16
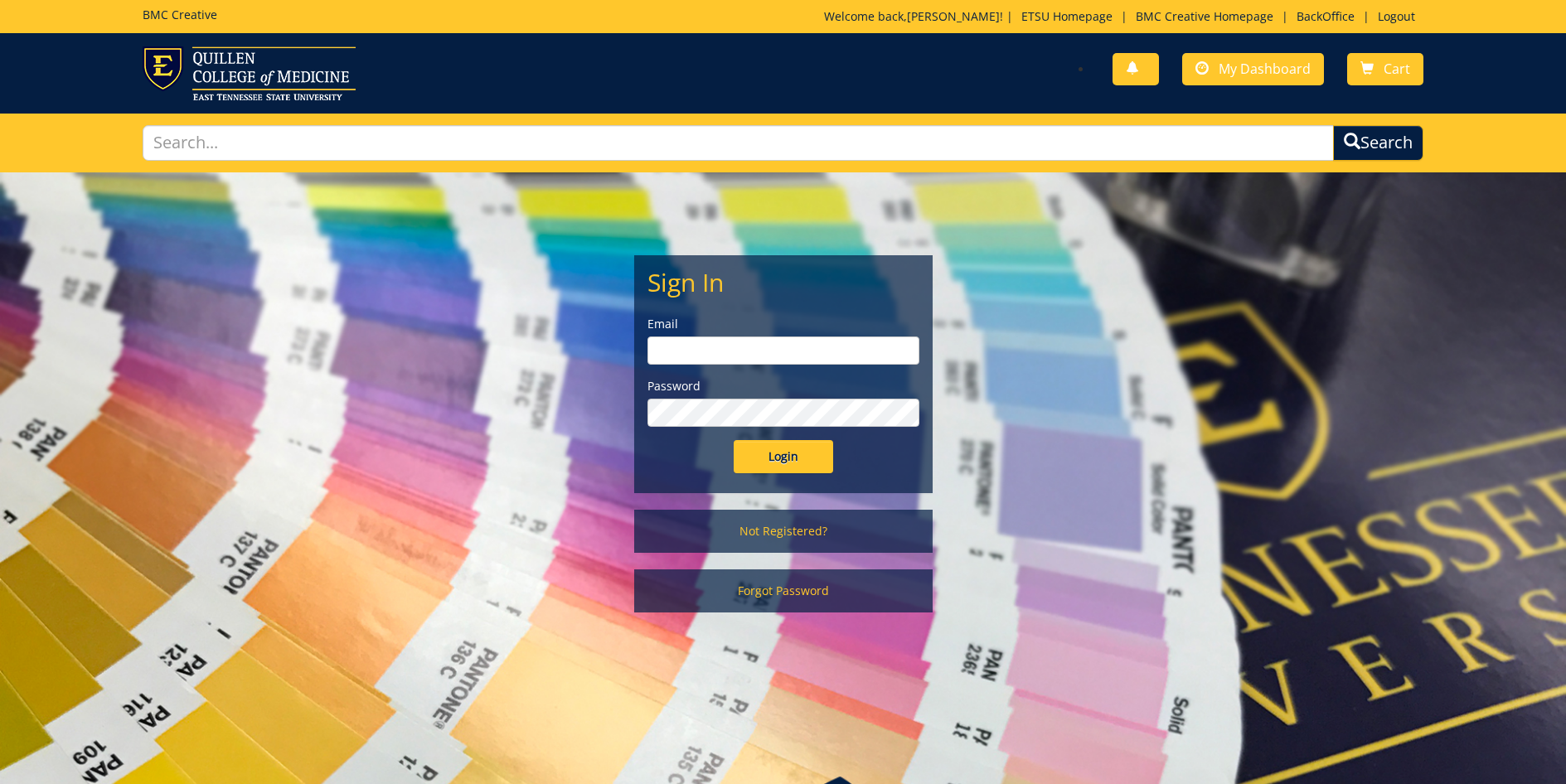
type input "conleyga@etsu.edu"
click at [768, 460] on input "Login" at bounding box center [783, 456] width 100 height 33
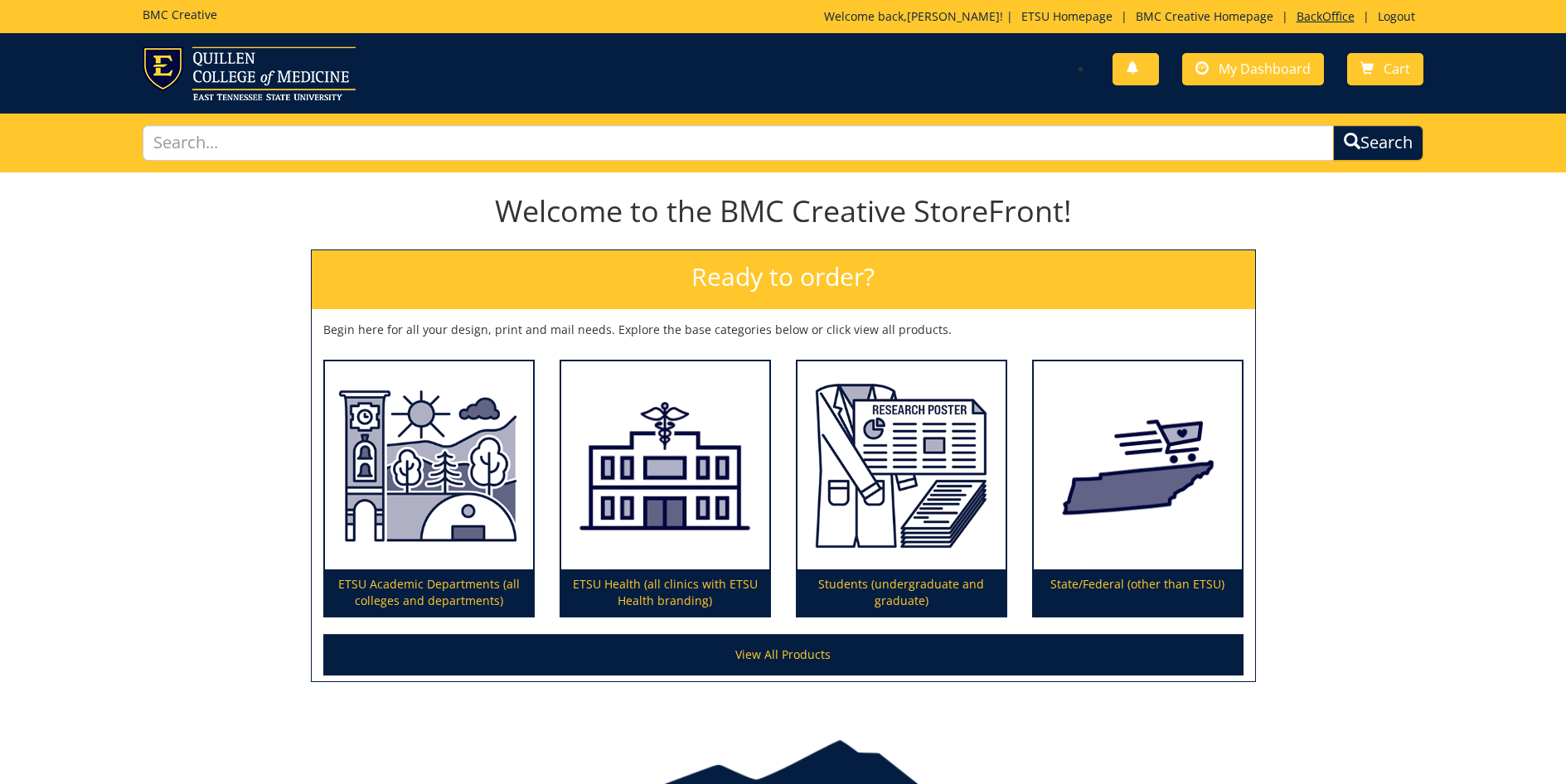
click at [1327, 22] on link "BackOffice" at bounding box center [1326, 16] width 74 height 16
